Goal: Check status: Check status

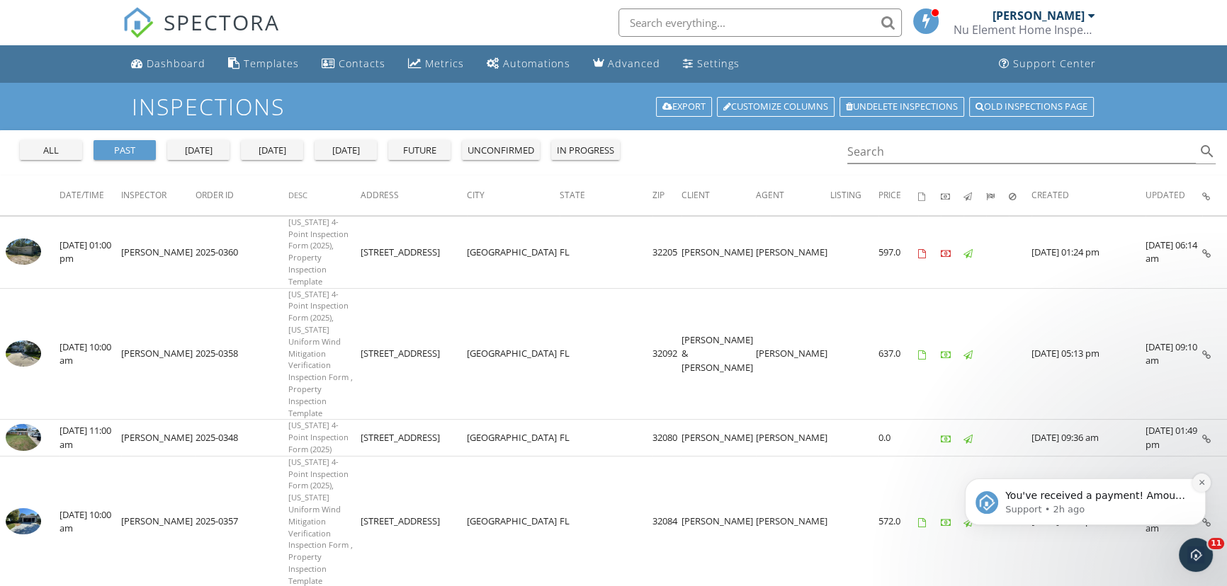
click at [1198, 483] on icon "Dismiss notification" at bounding box center [1202, 483] width 8 height 8
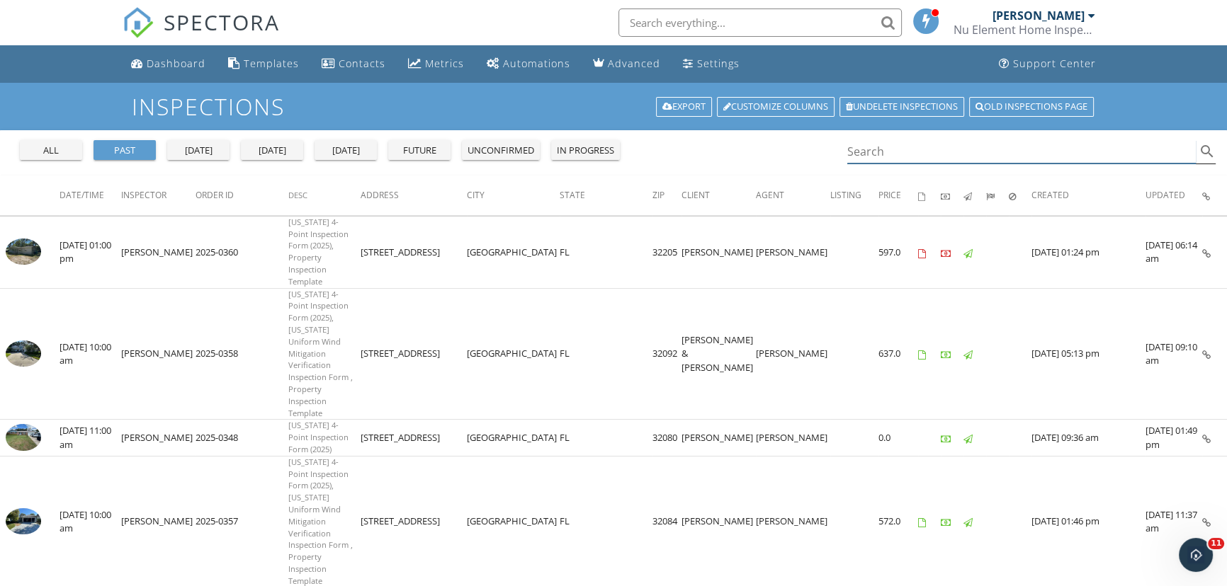
click at [892, 154] on input "Search" at bounding box center [1021, 151] width 348 height 23
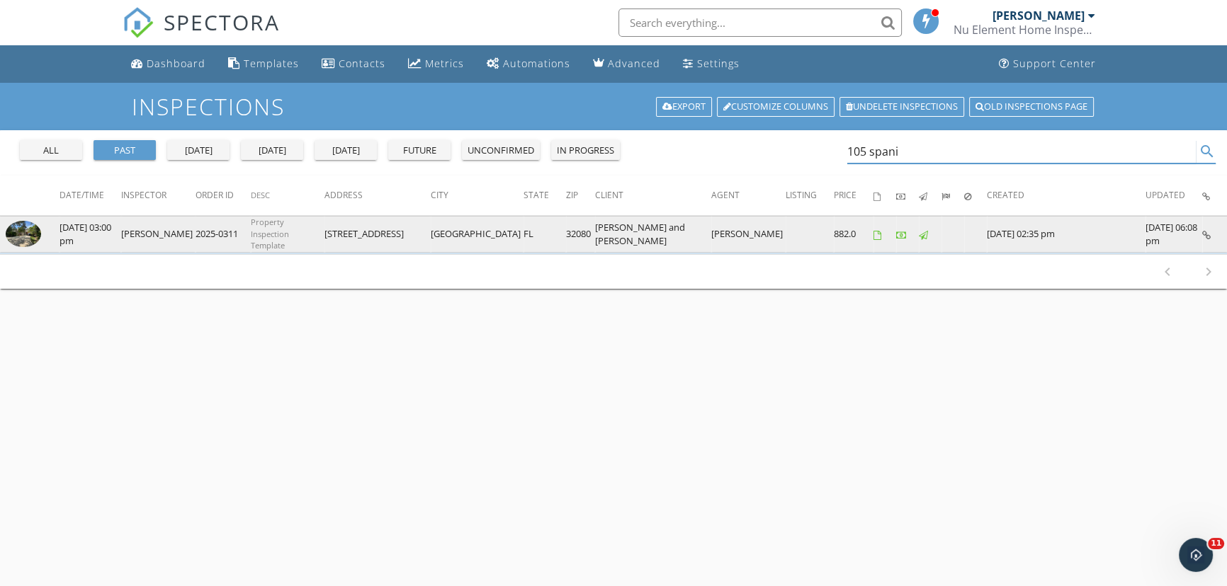
type input "105 spani"
click at [34, 232] on img at bounding box center [23, 234] width 35 height 27
click at [30, 242] on img at bounding box center [23, 234] width 35 height 27
click at [30, 229] on img at bounding box center [23, 234] width 35 height 27
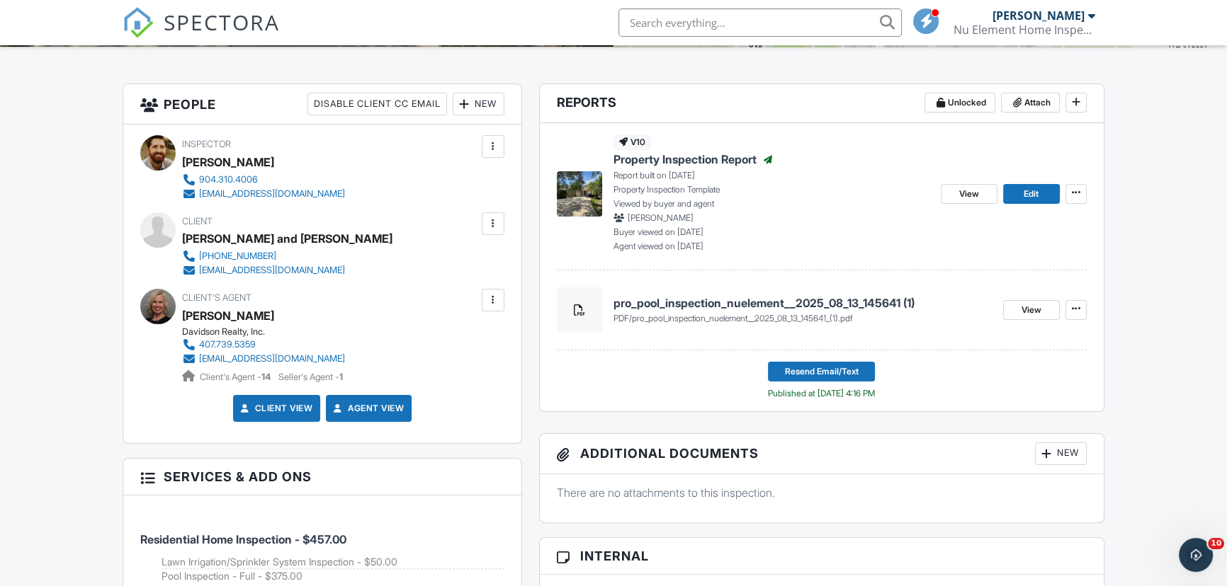
scroll to position [257, 0]
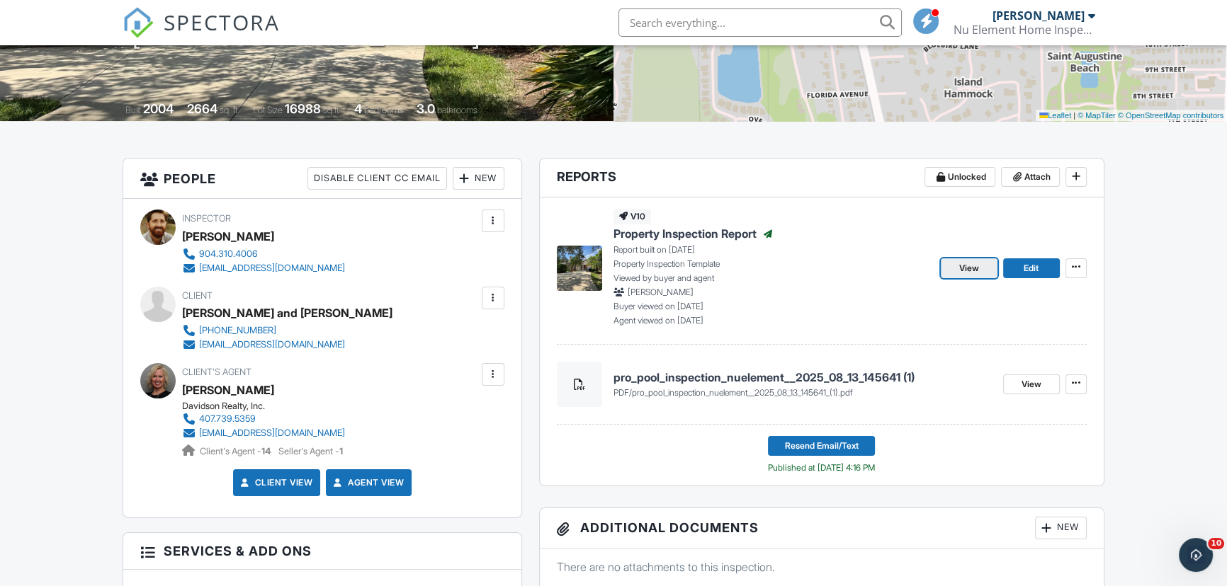
click at [973, 270] on span "View" at bounding box center [969, 268] width 20 height 14
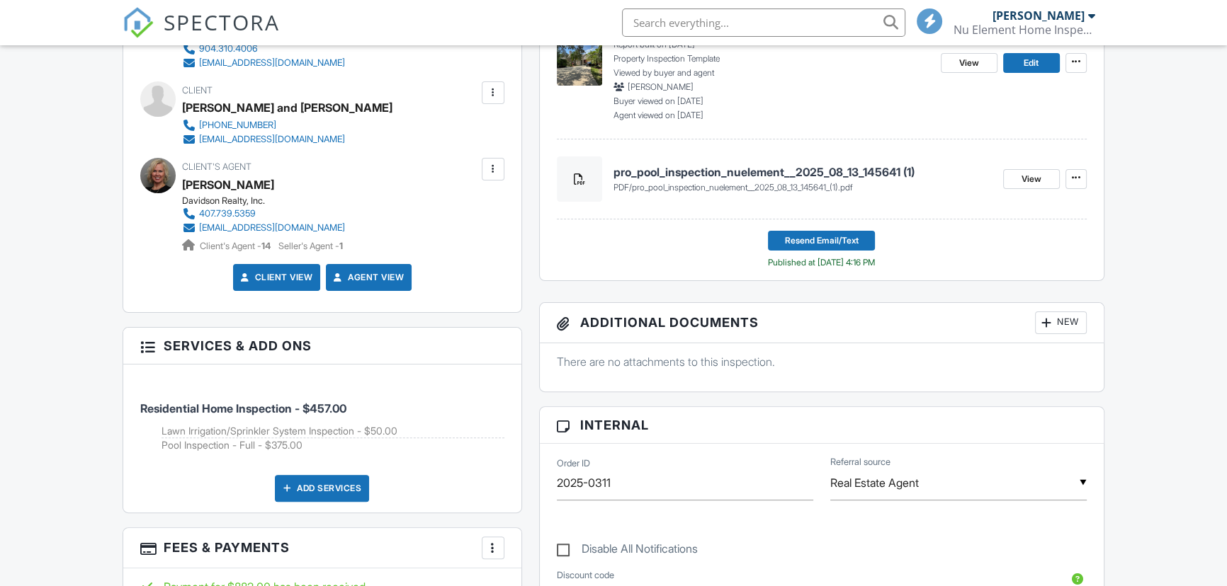
scroll to position [376, 0]
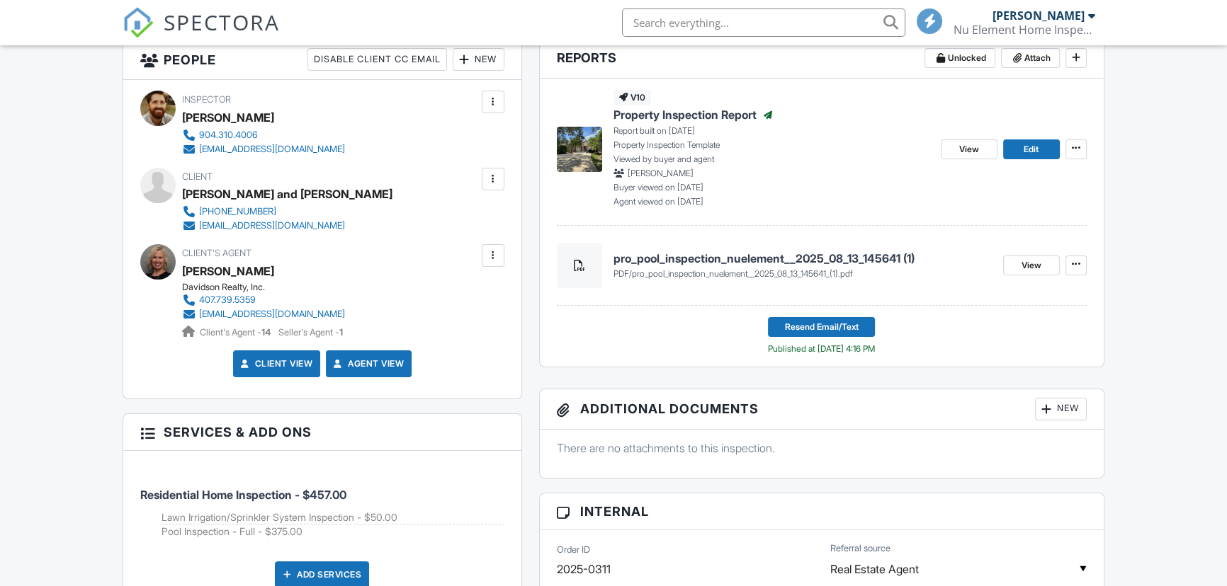
click at [702, 118] on span "Property Inspection Report" at bounding box center [684, 115] width 143 height 16
